Goal: Information Seeking & Learning: Learn about a topic

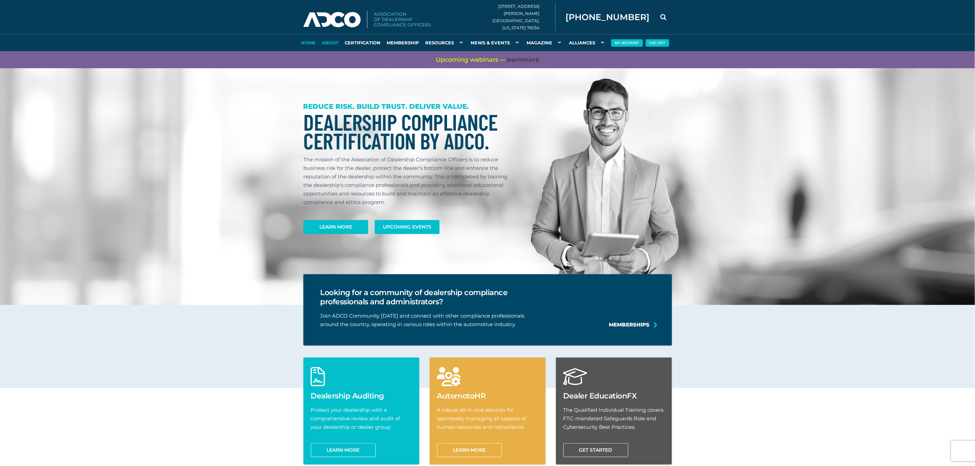
click at [330, 37] on link "About" at bounding box center [330, 42] width 23 height 17
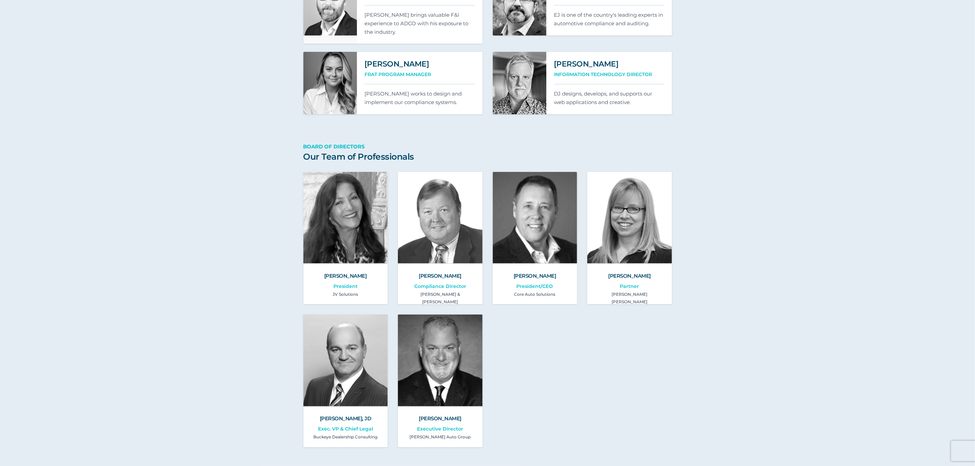
scroll to position [653, 0]
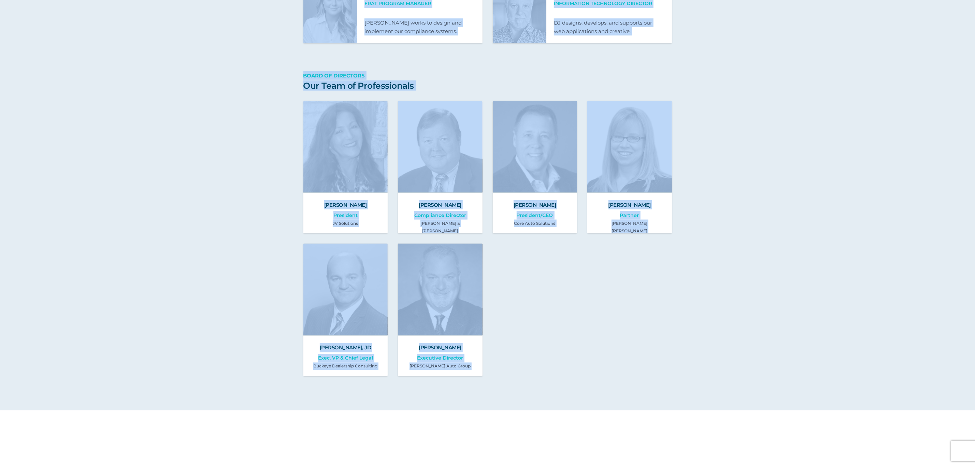
drag, startPoint x: 236, startPoint y: 40, endPoint x: 580, endPoint y: 341, distance: 456.9
click at [685, 433] on main "The ADCO Compliance Solution About ADCO Founded in 2017 by Linda J. Robertson, …" at bounding box center [487, 23] width 975 height 1285
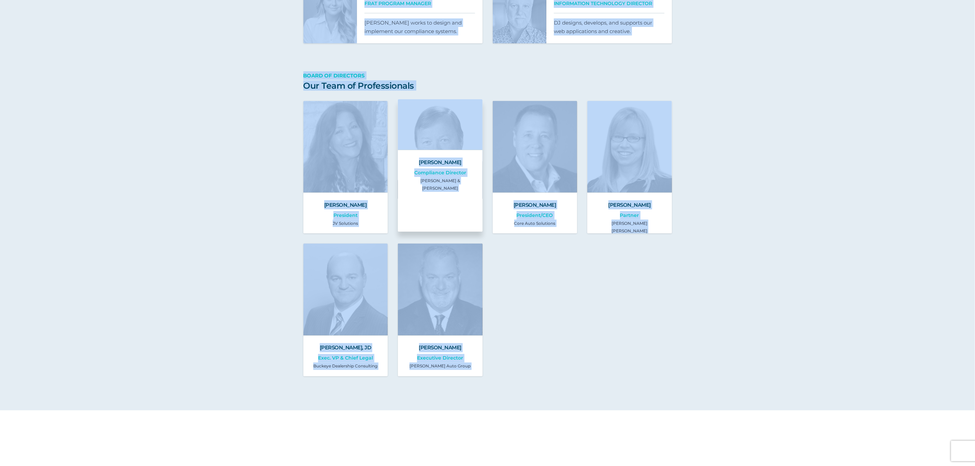
copy main "Krista Hallecy FRAT Program Manager Krista works to design and implement our co…"
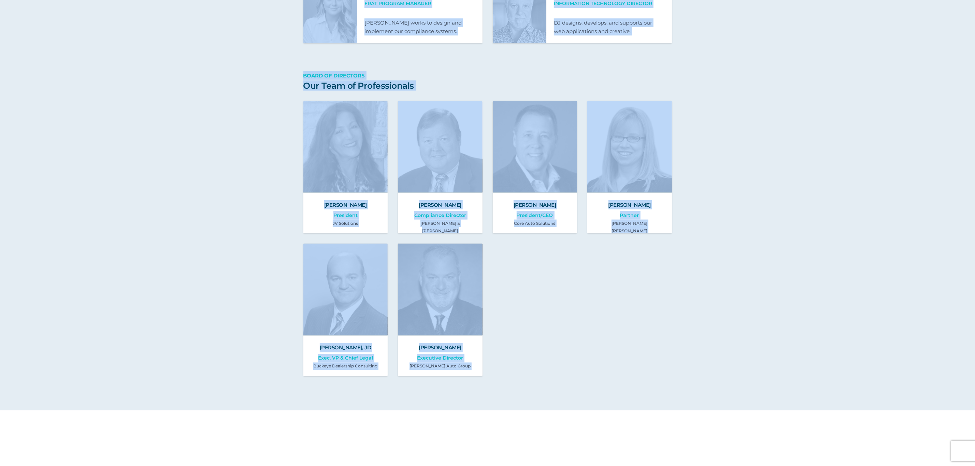
click at [659, 341] on div "Judy Vann Karstadt President JV Solutions Terry O’Loughlin Compliance Director …" at bounding box center [487, 238] width 368 height 275
